Goal: Information Seeking & Learning: Understand process/instructions

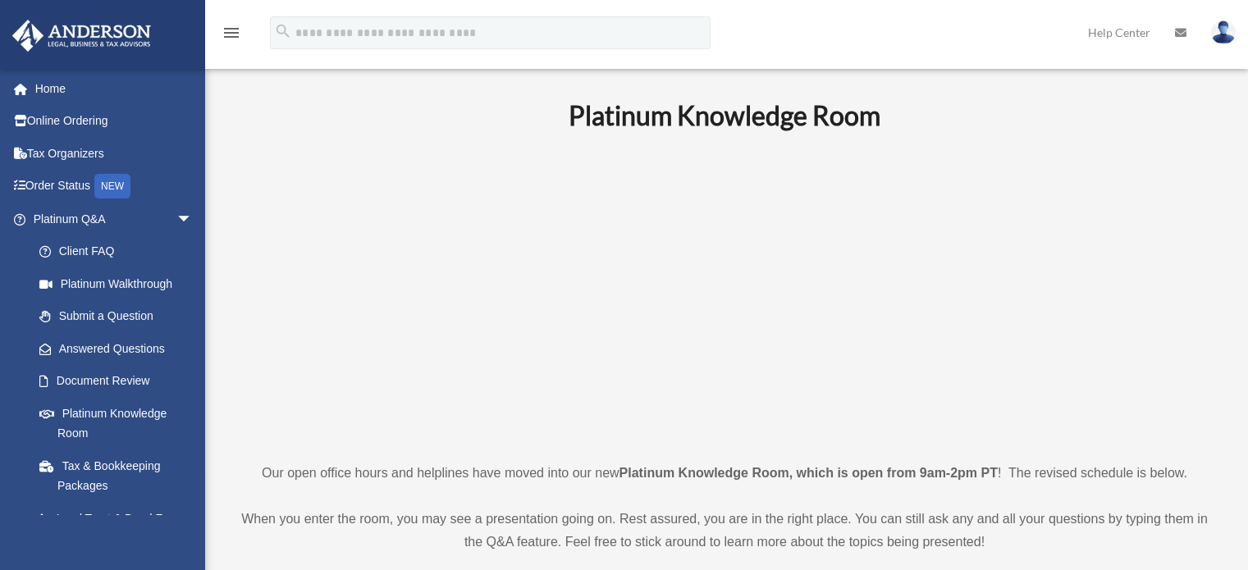
scroll to position [4, 0]
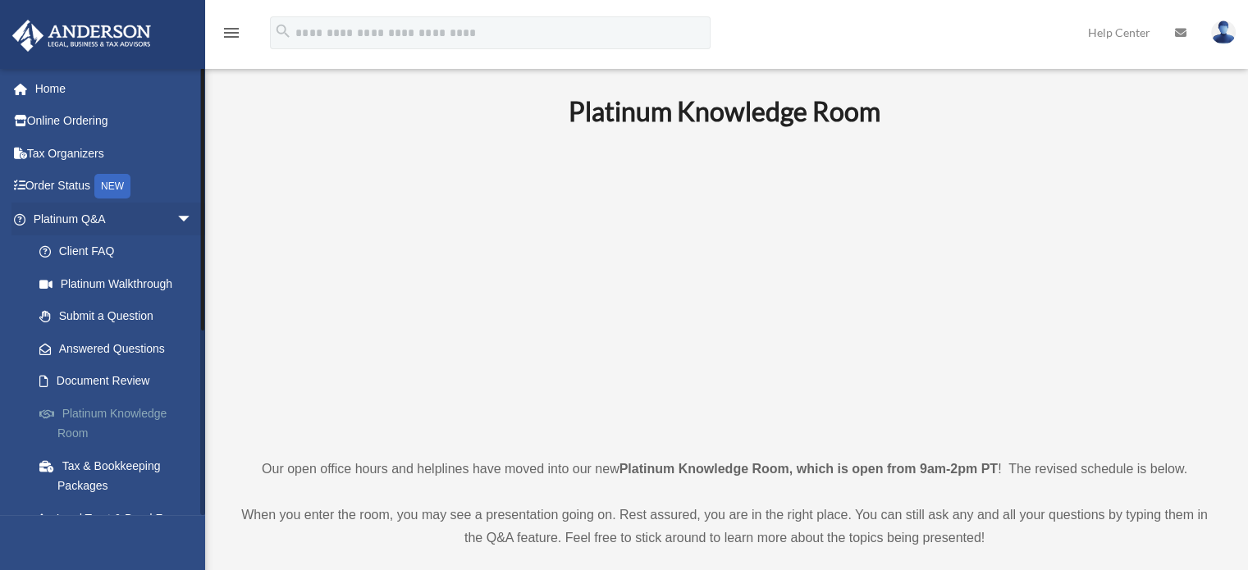
click at [126, 408] on link "Platinum Knowledge Room" at bounding box center [120, 423] width 194 height 52
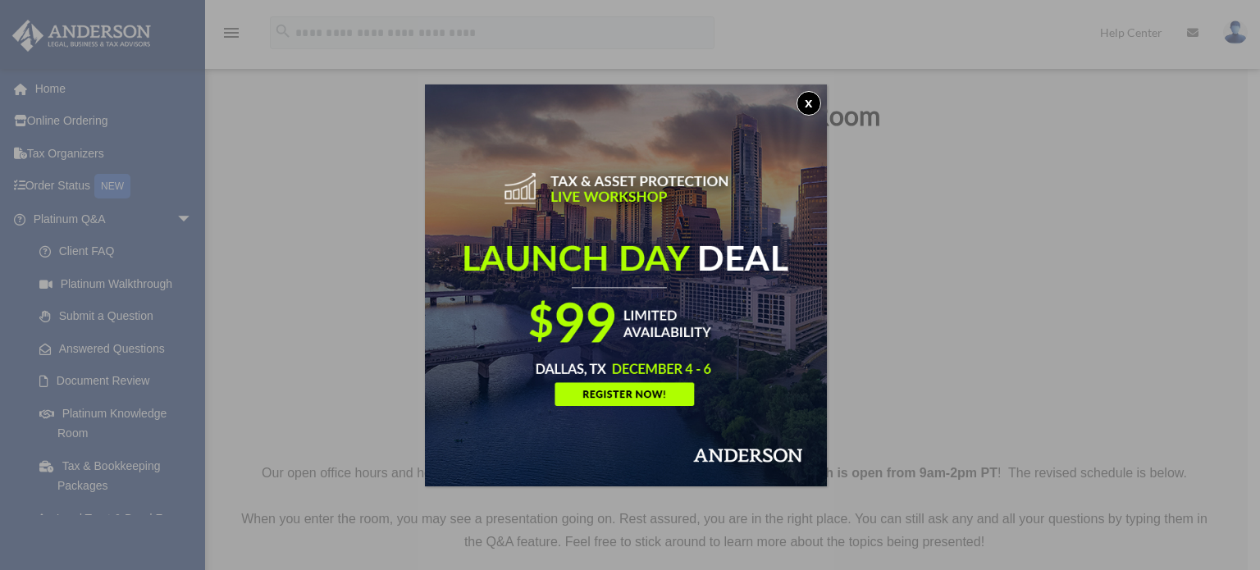
click at [804, 104] on button "x" at bounding box center [809, 103] width 25 height 25
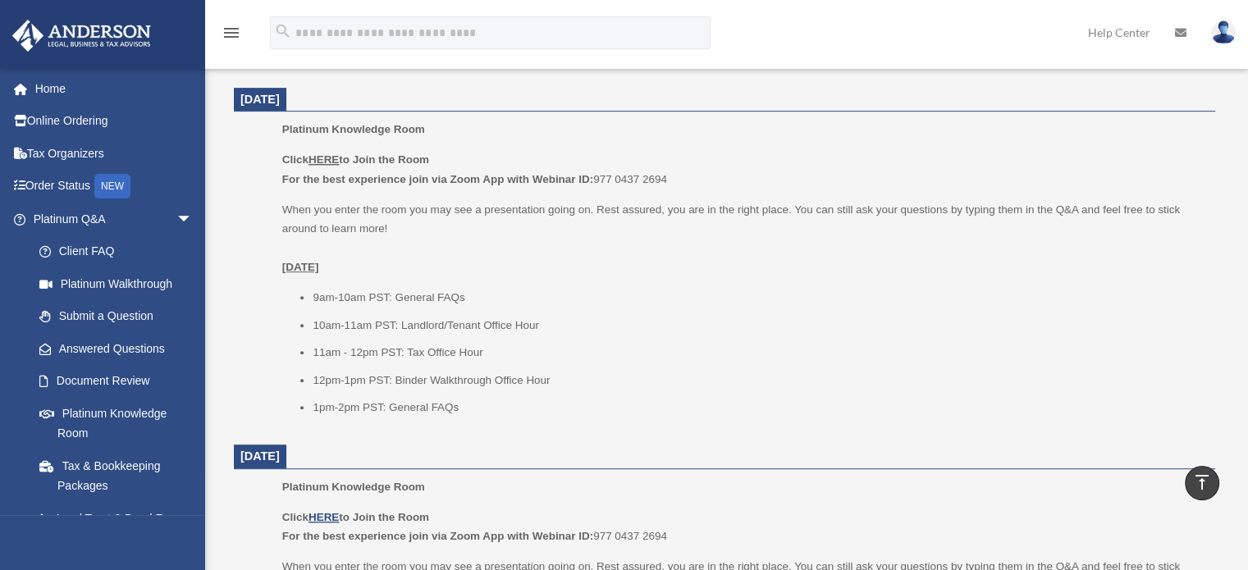
scroll to position [659, 0]
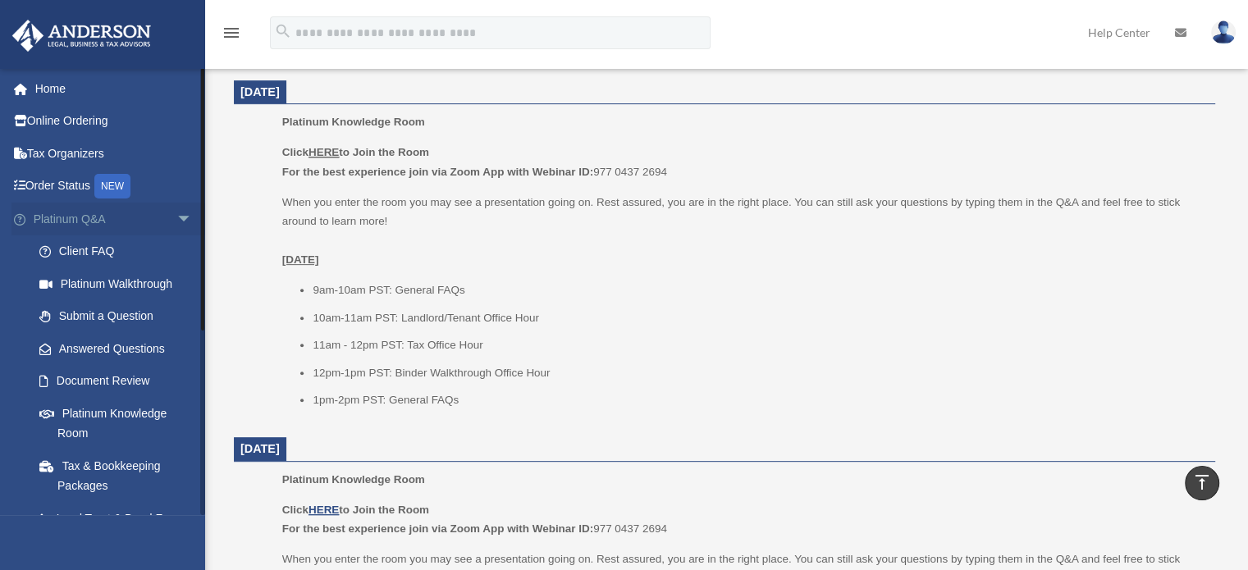
click at [184, 211] on span "arrow_drop_down" at bounding box center [192, 220] width 33 height 34
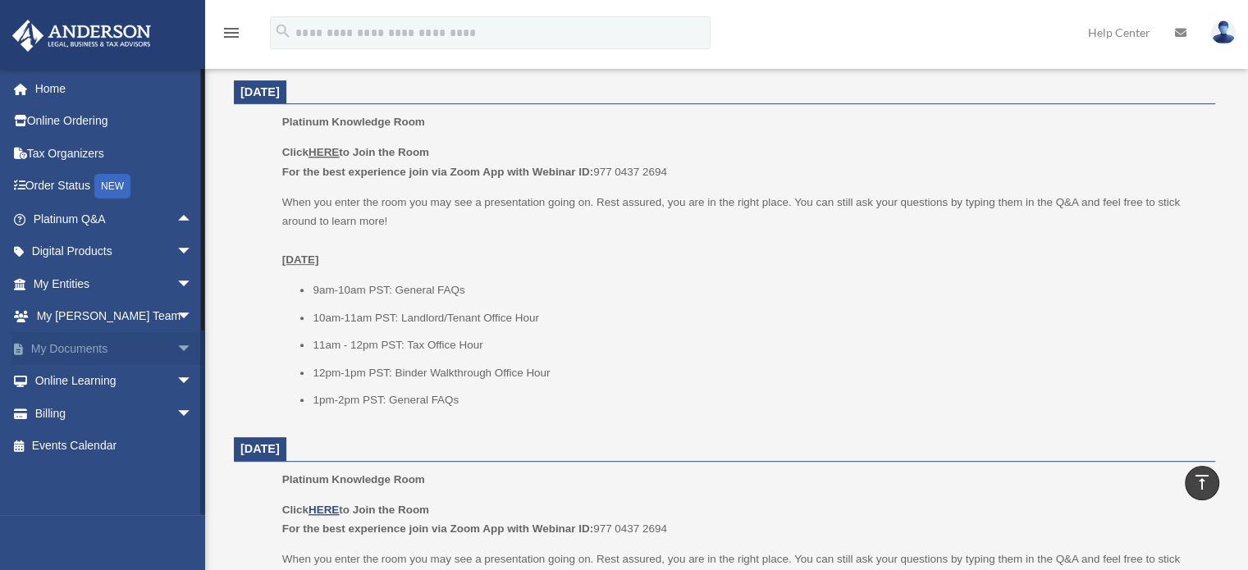
click at [176, 340] on span "arrow_drop_down" at bounding box center [192, 349] width 33 height 34
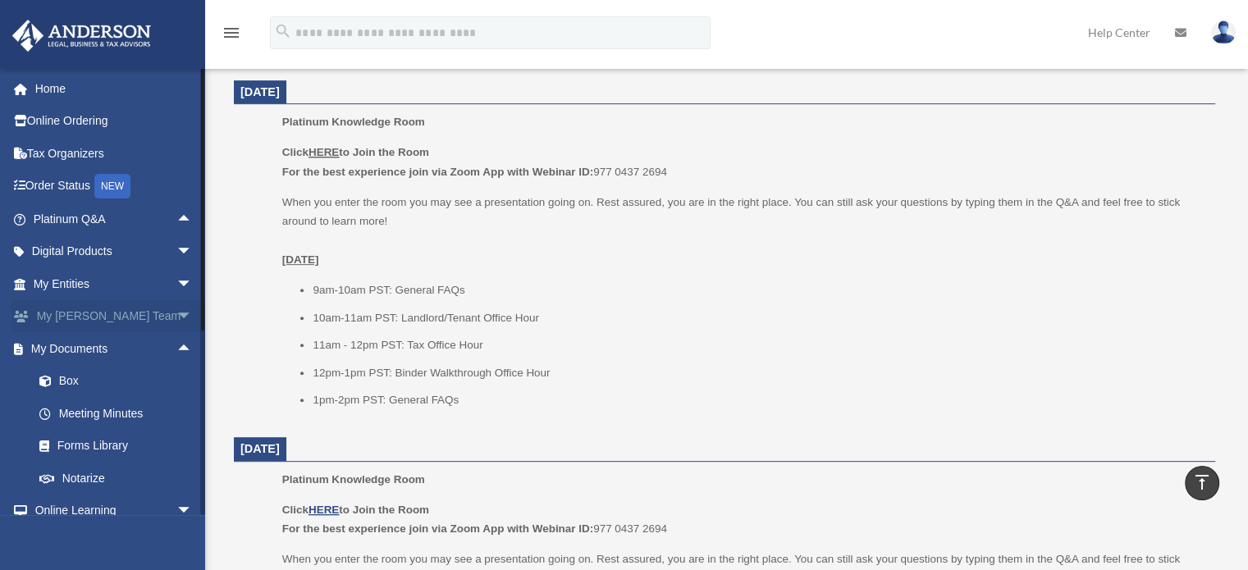
click at [176, 314] on span "arrow_drop_down" at bounding box center [192, 317] width 33 height 34
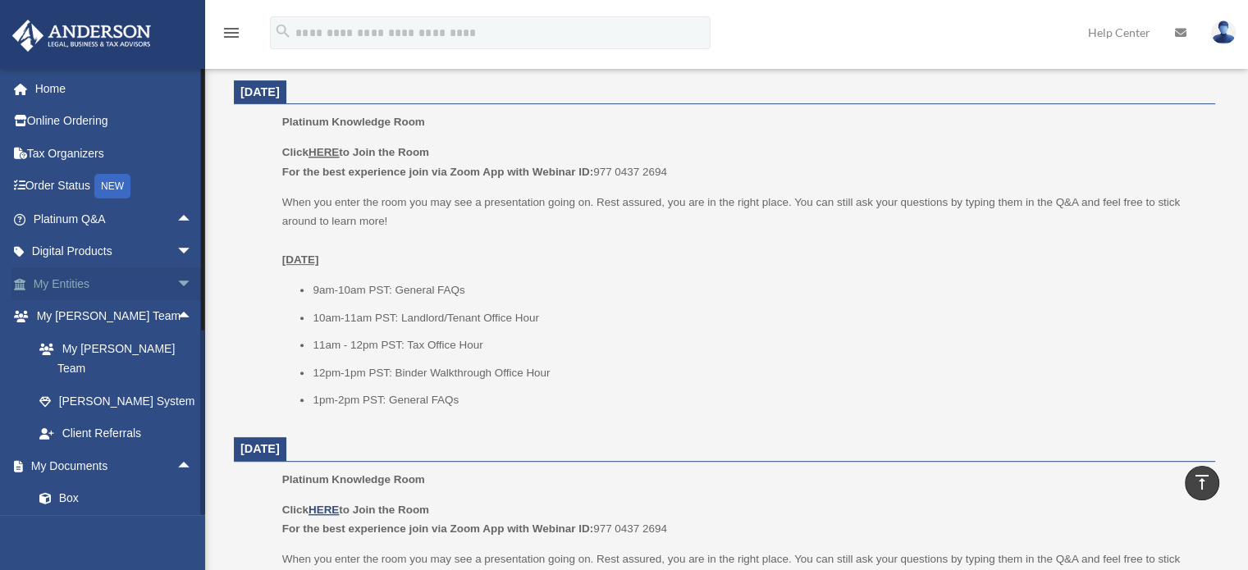
click at [176, 278] on span "arrow_drop_down" at bounding box center [192, 284] width 33 height 34
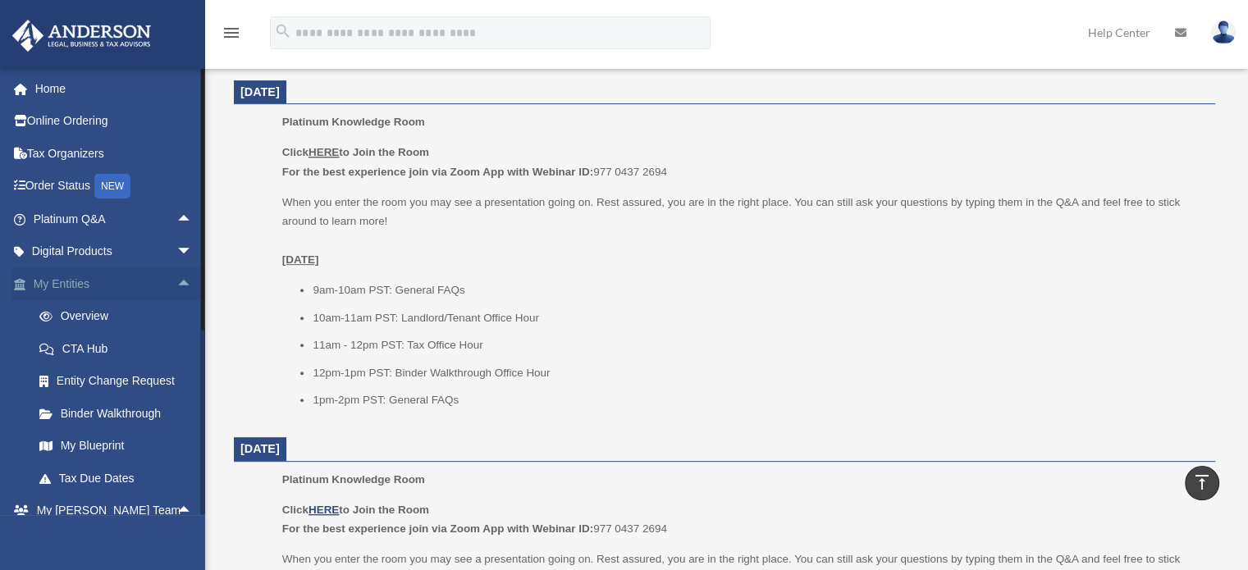
click at [176, 278] on span "arrow_drop_up" at bounding box center [192, 284] width 33 height 34
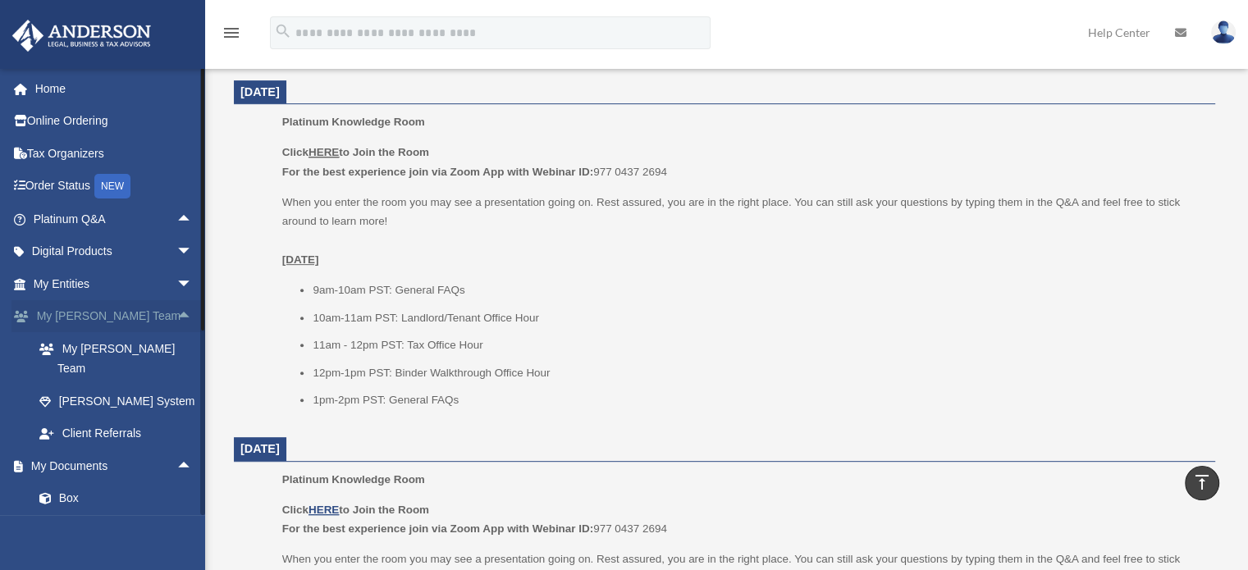
click at [176, 304] on span "arrow_drop_up" at bounding box center [192, 317] width 33 height 34
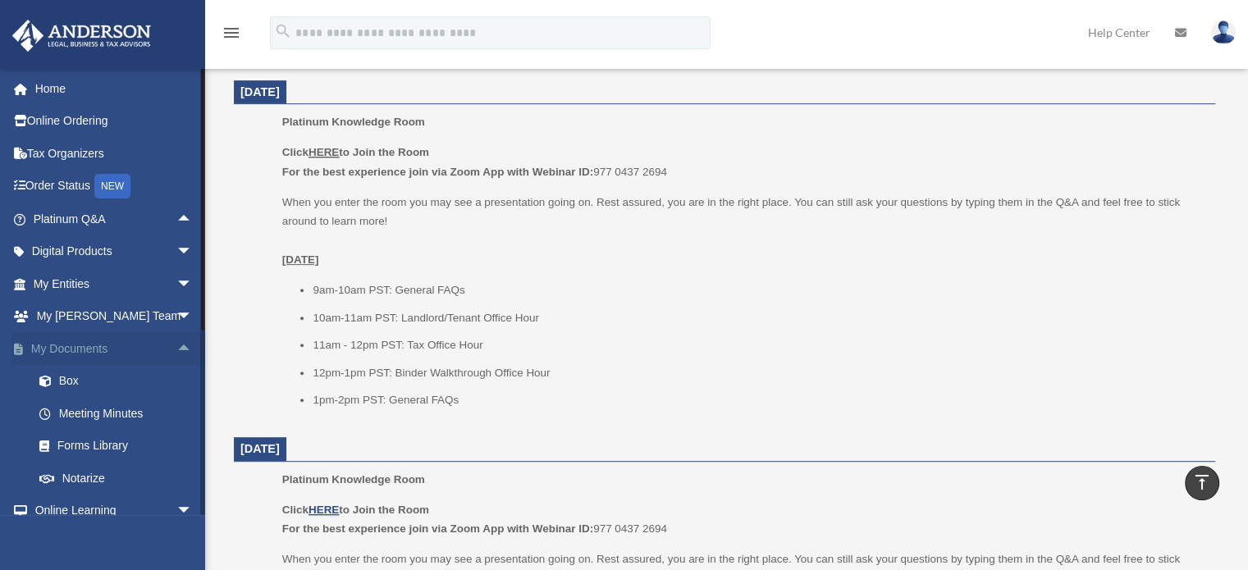
click at [176, 344] on span "arrow_drop_up" at bounding box center [192, 349] width 33 height 34
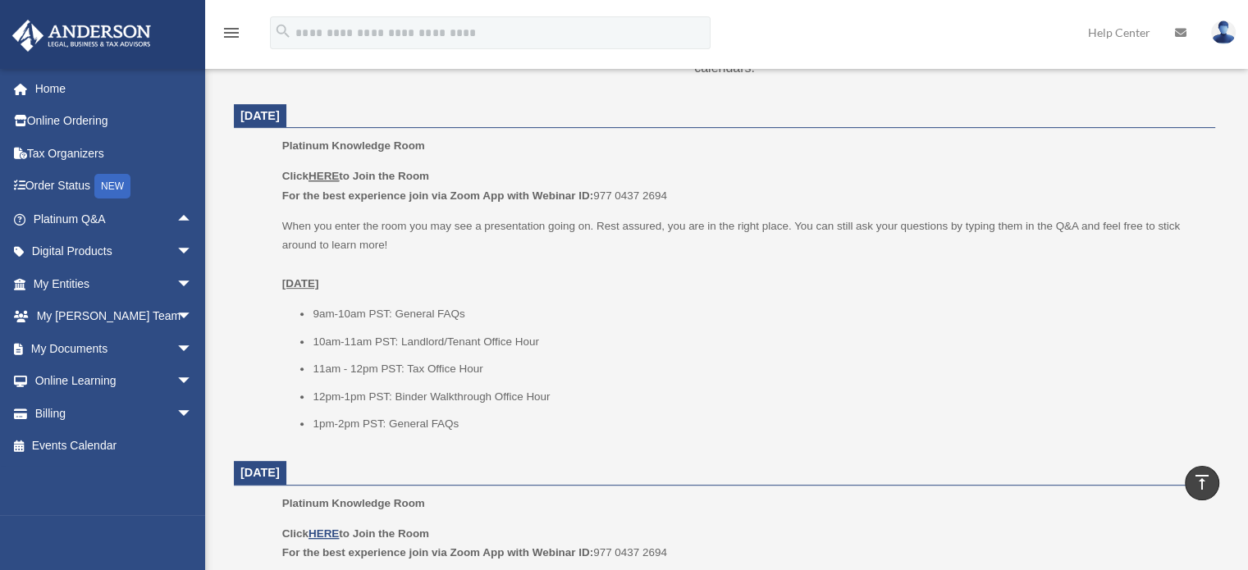
scroll to position [632, 0]
drag, startPoint x: 669, startPoint y: 197, endPoint x: 596, endPoint y: 197, distance: 73.0
click at [596, 197] on p "Click HERE to Join the Room For the best experience join via Zoom App with Webi…" at bounding box center [742, 188] width 921 height 39
drag, startPoint x: 596, startPoint y: 197, endPoint x: 669, endPoint y: 197, distance: 73.0
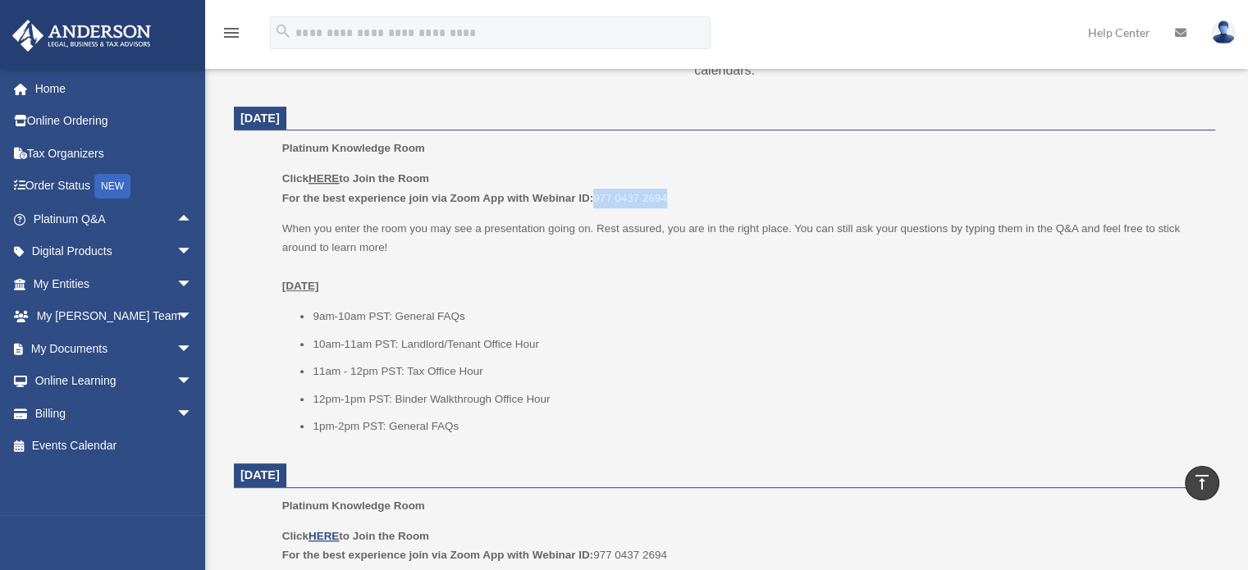
click at [669, 197] on p "Click HERE to Join the Room For the best experience join via Zoom App with Webi…" at bounding box center [742, 188] width 921 height 39
copy p "977 0437 2694"
